Goal: Information Seeking & Learning: Check status

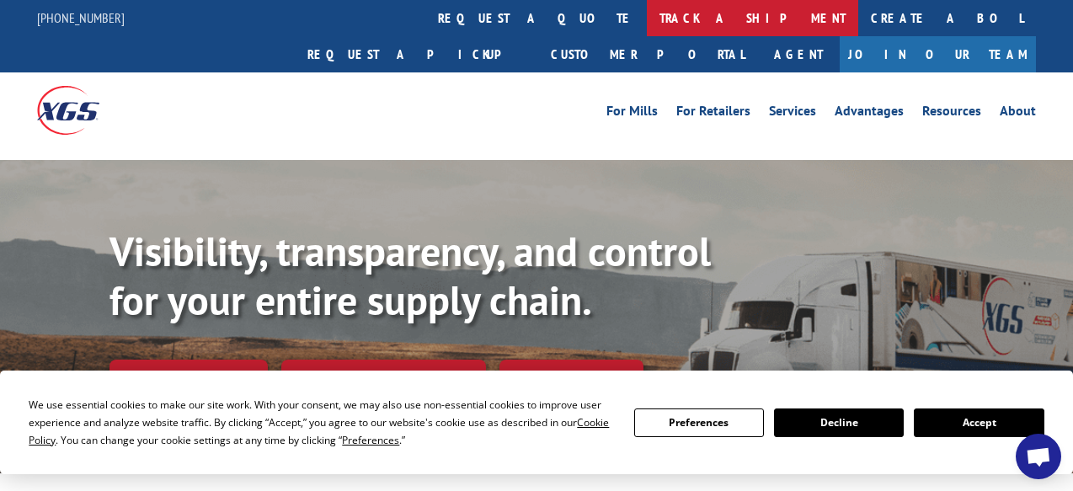
click at [647, 20] on link "track a shipment" at bounding box center [752, 18] width 211 height 36
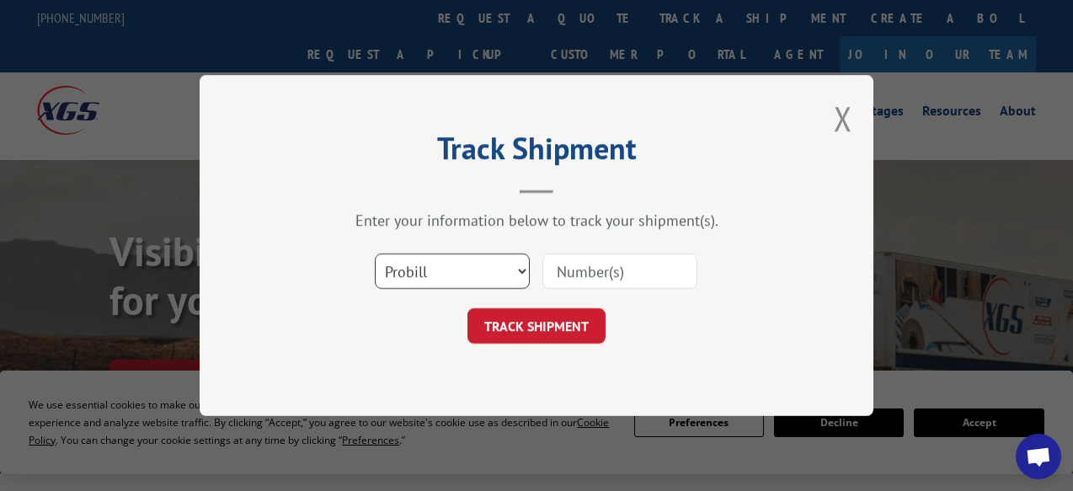
click at [472, 266] on select "Select category... Probill BOL PO" at bounding box center [452, 270] width 155 height 35
select select "po"
click at [375, 253] on select "Select category... Probill BOL PO" at bounding box center [452, 270] width 155 height 35
click at [600, 283] on input at bounding box center [619, 270] width 155 height 35
paste input "16502650"
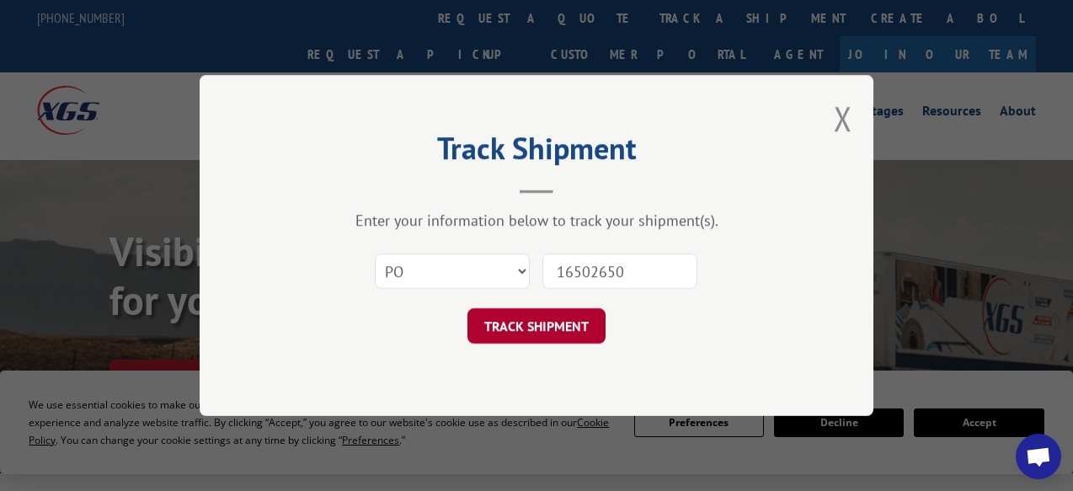
type input "16502650"
click at [593, 332] on button "TRACK SHIPMENT" at bounding box center [536, 325] width 138 height 35
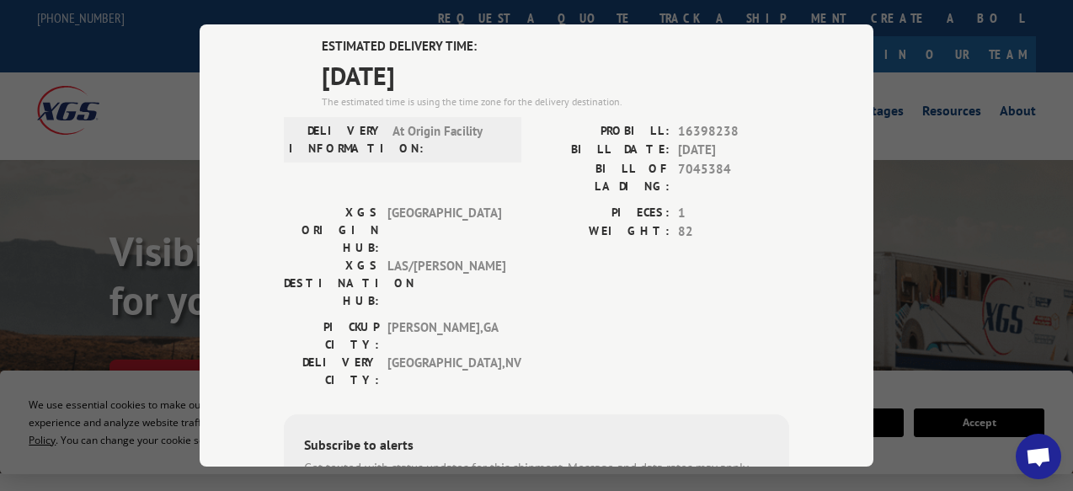
scroll to position [347, 0]
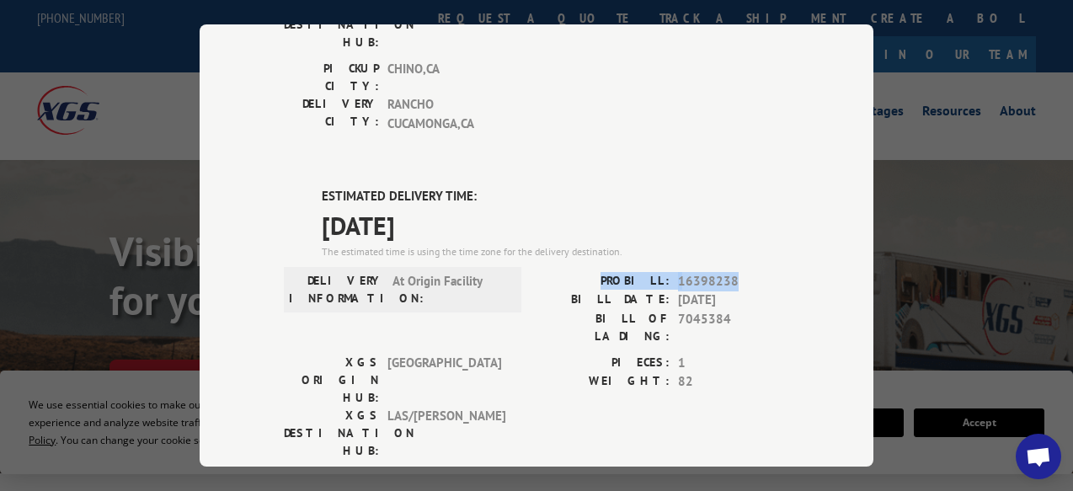
copy div "PROBILL: 16398238"
drag, startPoint x: 707, startPoint y: 202, endPoint x: 617, endPoint y: 195, distance: 90.4
click at [617, 272] on div "PROBILL: 16398238" at bounding box center [662, 281] width 253 height 19
